Goal: Task Accomplishment & Management: Manage account settings

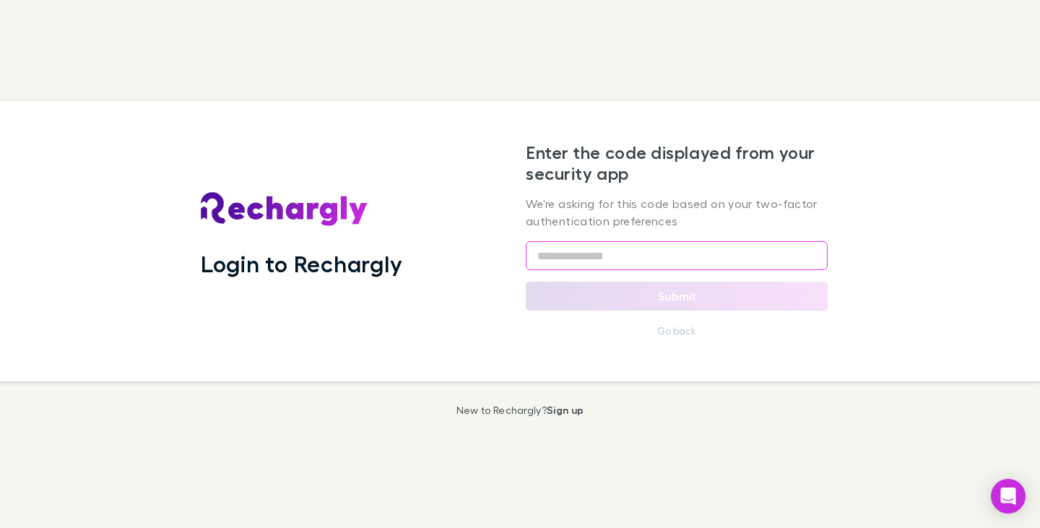
click at [642, 252] on input "text" at bounding box center [677, 255] width 302 height 29
click at [545, 263] on input "text" at bounding box center [677, 255] width 302 height 29
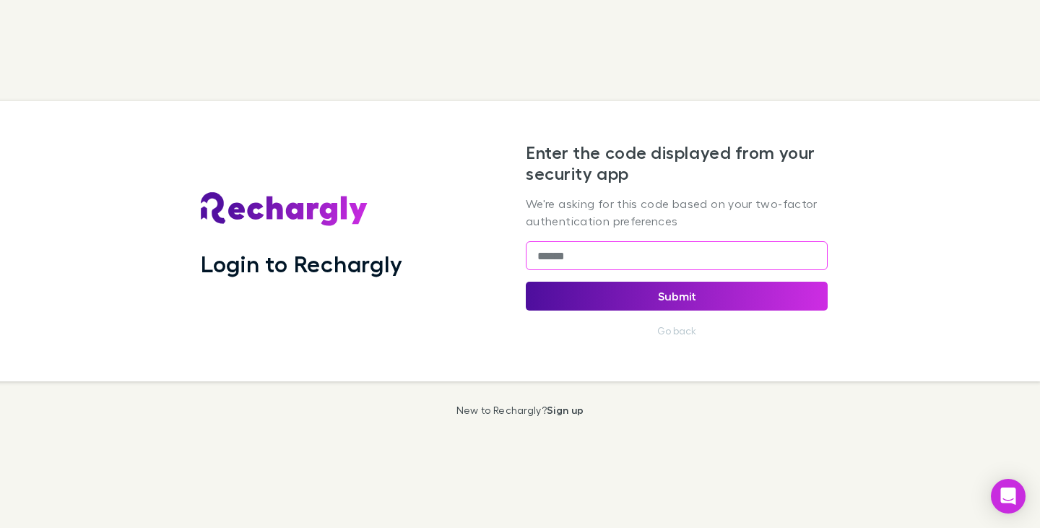
type input "******"
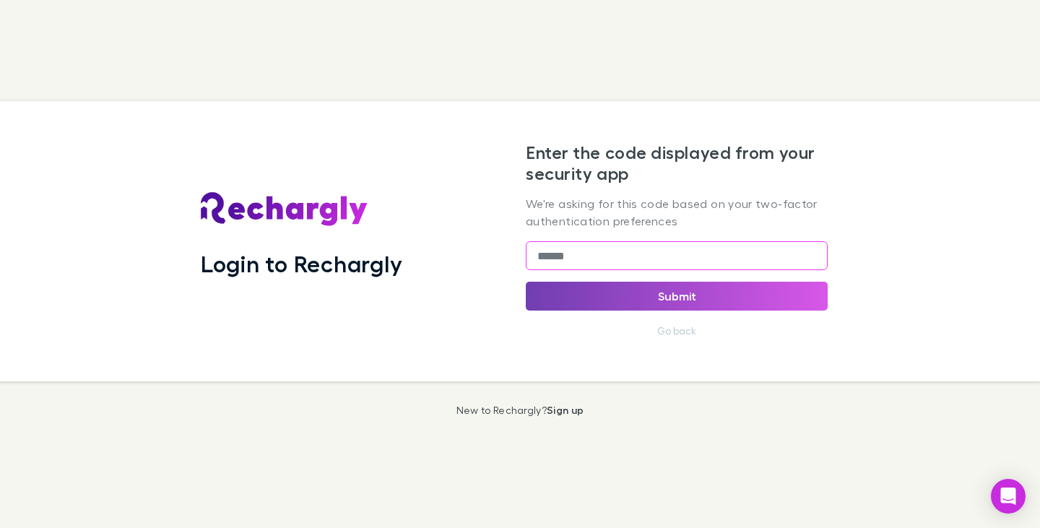
click at [707, 295] on button "Submit" at bounding box center [677, 296] width 302 height 29
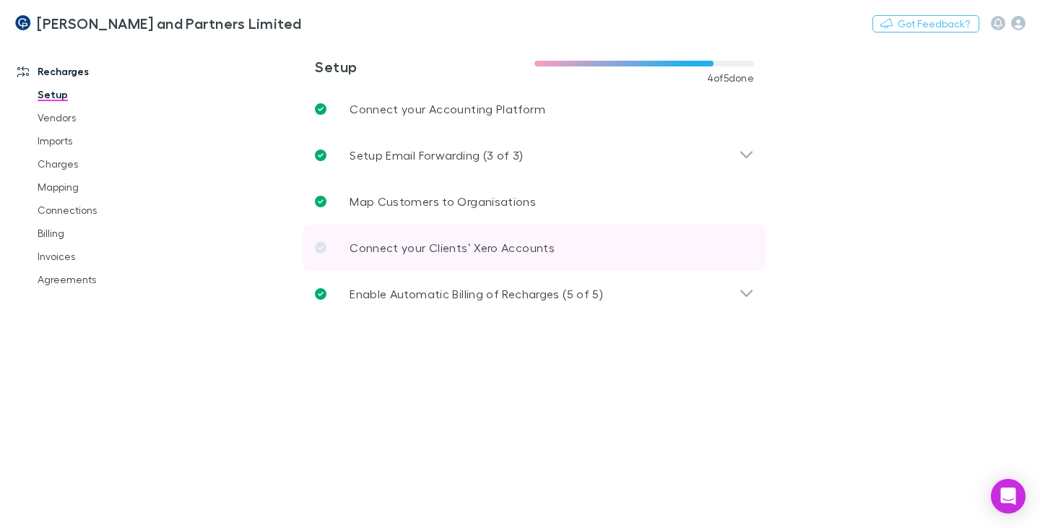
click at [325, 249] on icon at bounding box center [321, 248] width 12 height 12
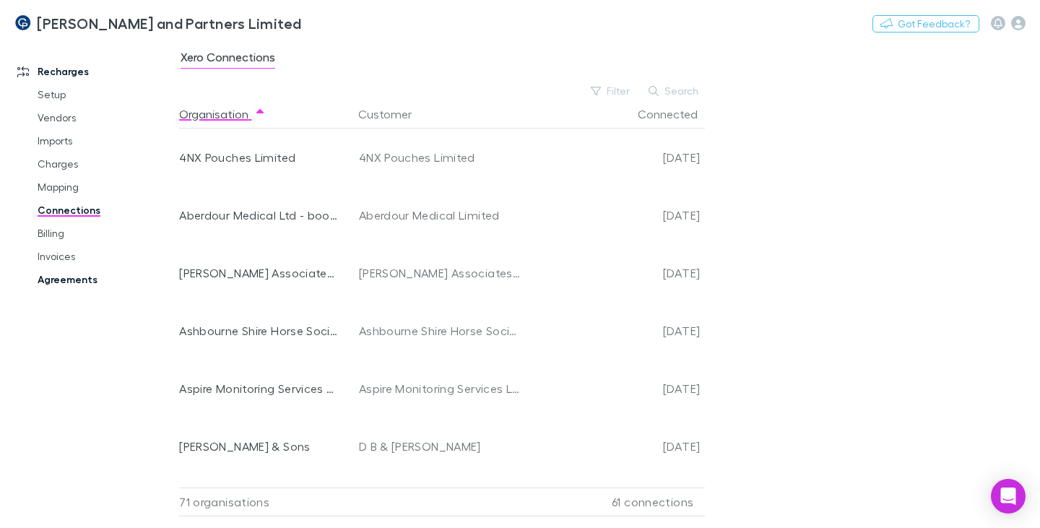
click at [79, 275] on link "Agreements" at bounding box center [105, 279] width 164 height 23
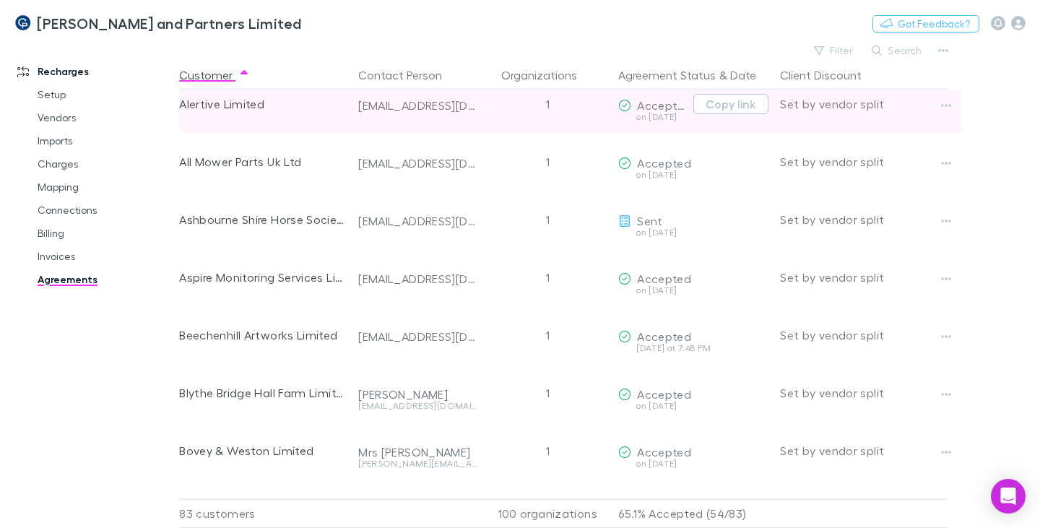
scroll to position [217, 0]
